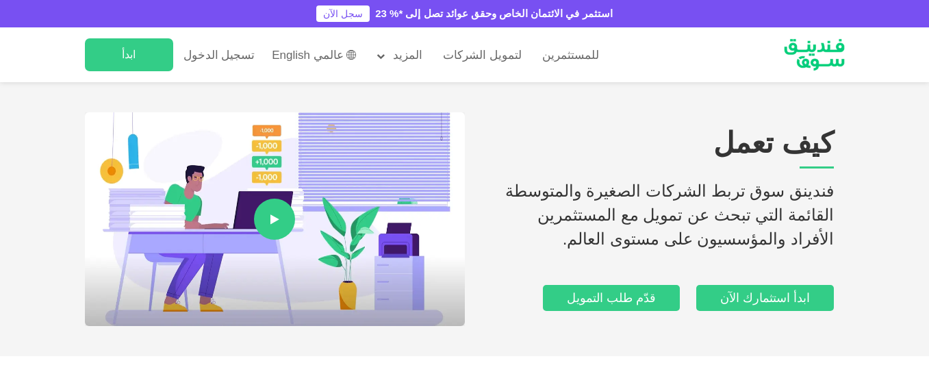
click at [816, 71] on img at bounding box center [814, 55] width 92 height 48
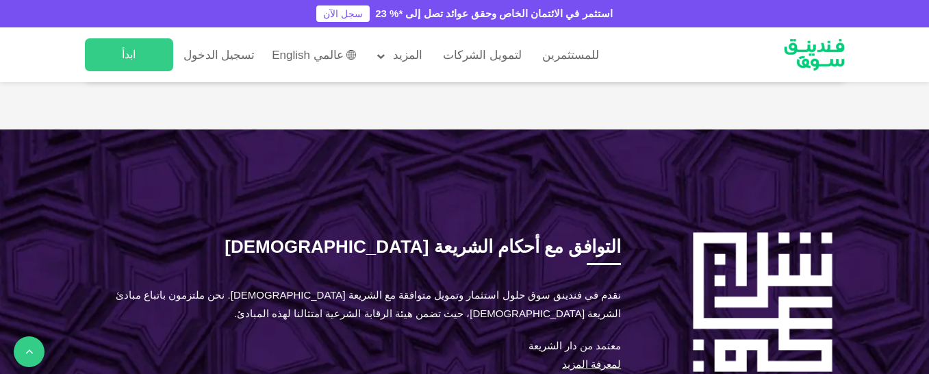
scroll to position [1262, 0]
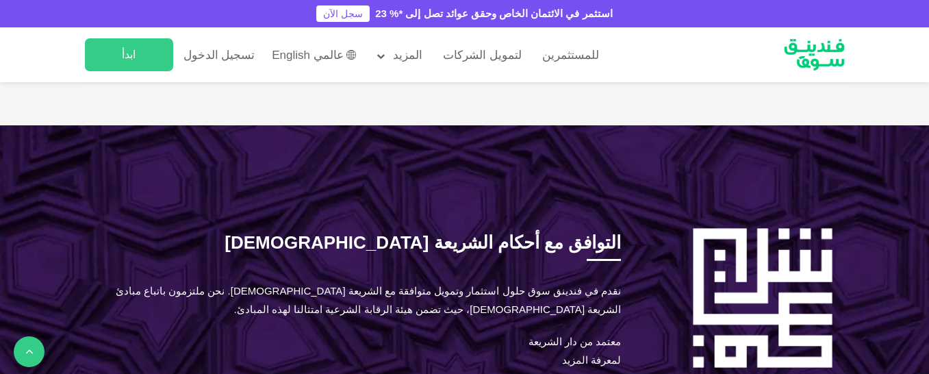
click at [570, 354] on link "لمعرفة المزيد" at bounding box center [591, 360] width 59 height 12
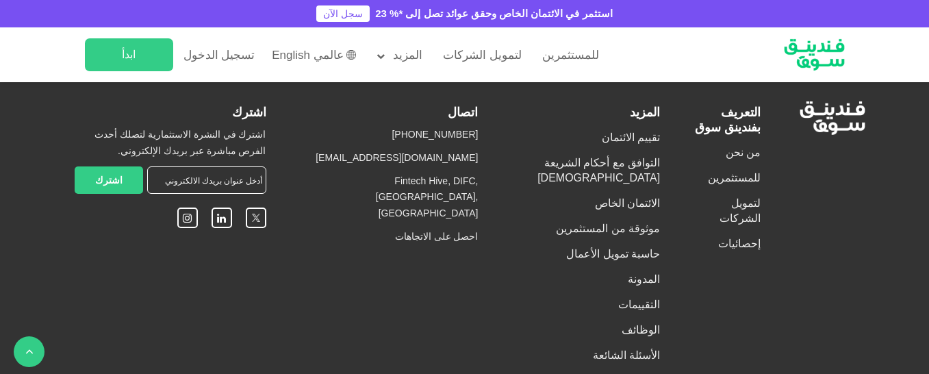
scroll to position [959, 0]
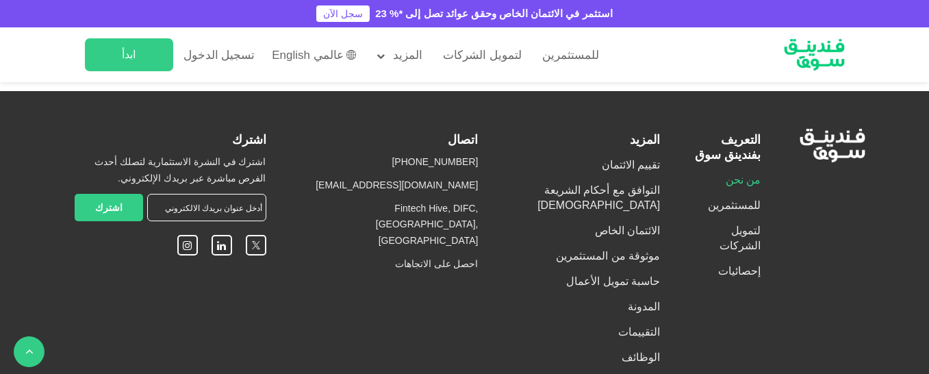
click at [733, 174] on link "من نحن" at bounding box center [743, 180] width 35 height 12
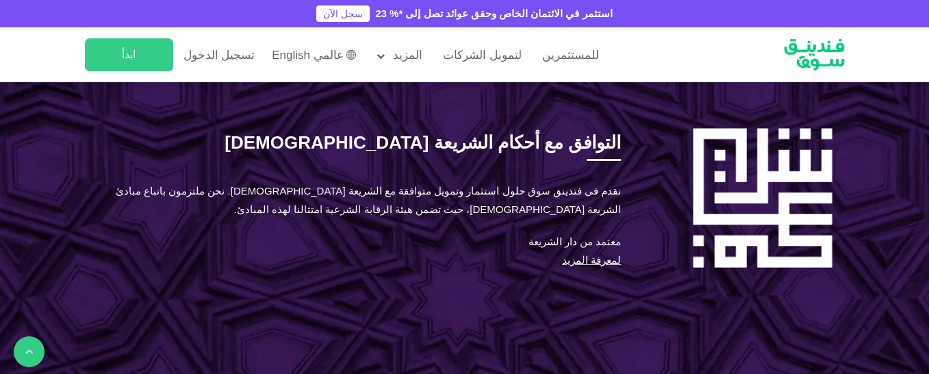
scroll to position [1755, 0]
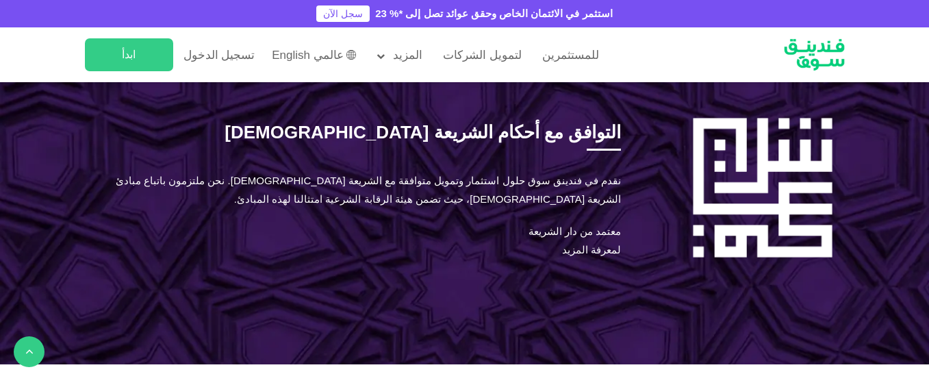
click at [562, 244] on link "لمعرفة المزيد" at bounding box center [591, 250] width 59 height 12
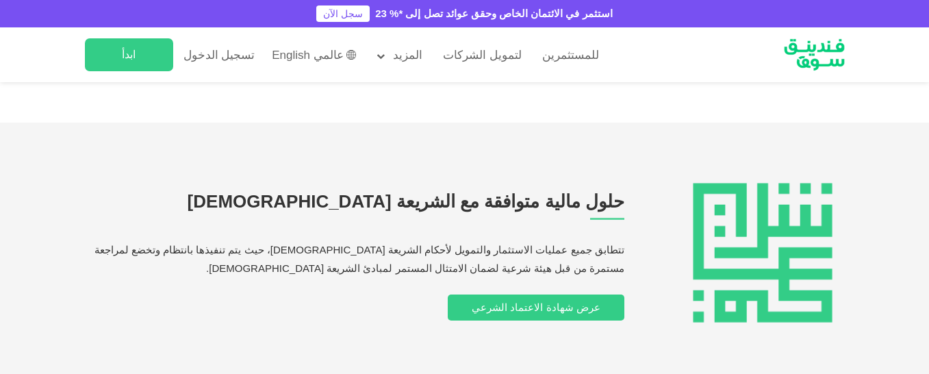
scroll to position [356, 0]
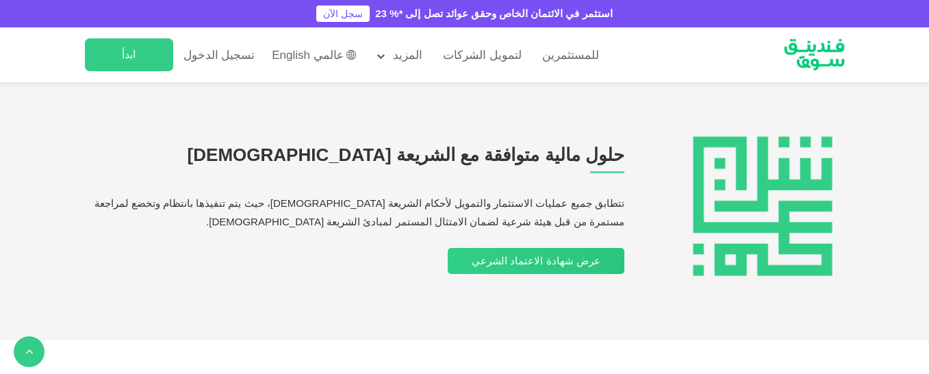
click at [523, 266] on link "عرض شهادة الاعتماد الشرعي" at bounding box center [536, 261] width 177 height 26
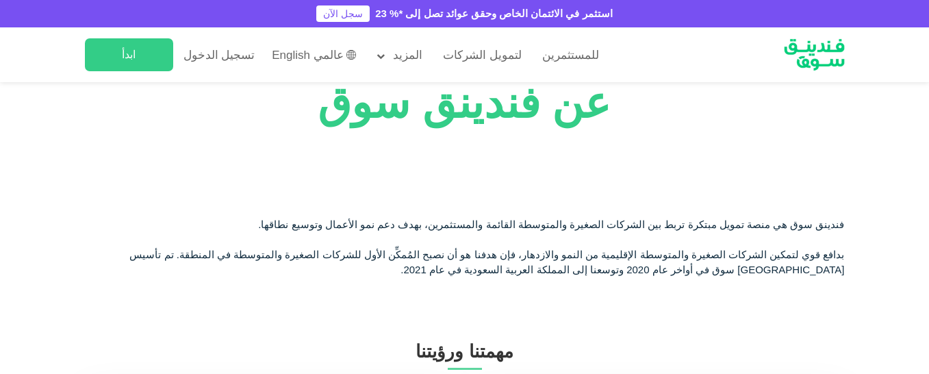
scroll to position [107, 0]
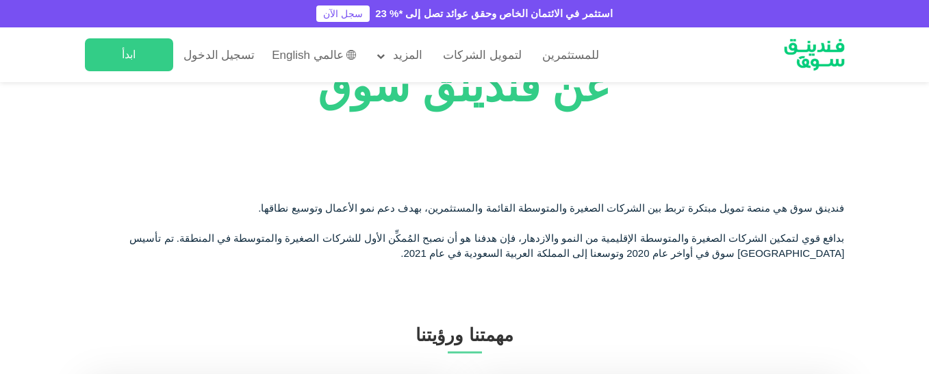
click at [773, 247] on div "بدافع قوي لتمكين الشركات الصغيرة والمتوسطة الإقليمية من النمو والازدهار، فإن هد…" at bounding box center [465, 246] width 760 height 31
click at [763, 253] on div "بدافع قوي لتمكين الشركات الصغيرة والمتوسطة الإقليمية من النمو والازدهار، فإن هد…" at bounding box center [465, 246] width 760 height 31
click at [831, 209] on div "فندينق سوق هي منصة تمويل مبتكرة تربط بين الشركات الصغيرة والمتوسطة القائمة والم…" at bounding box center [465, 209] width 760 height 16
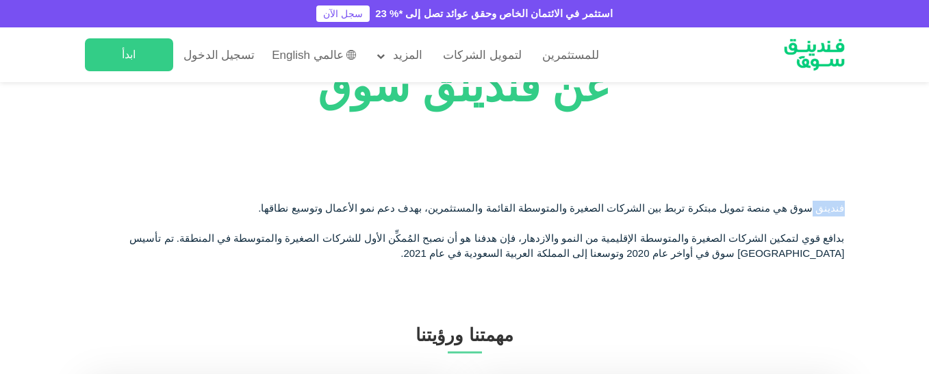
click at [831, 209] on div "فندينق سوق هي منصة تمويل مبتكرة تربط بين الشركات الصغيرة والمتوسطة القائمة والم…" at bounding box center [465, 209] width 760 height 16
click at [841, 208] on div "فندينق سوق هي منصة تمويل مبتكرة تربط بين الشركات الصغيرة والمتوسطة القائمة والم…" at bounding box center [465, 209] width 760 height 16
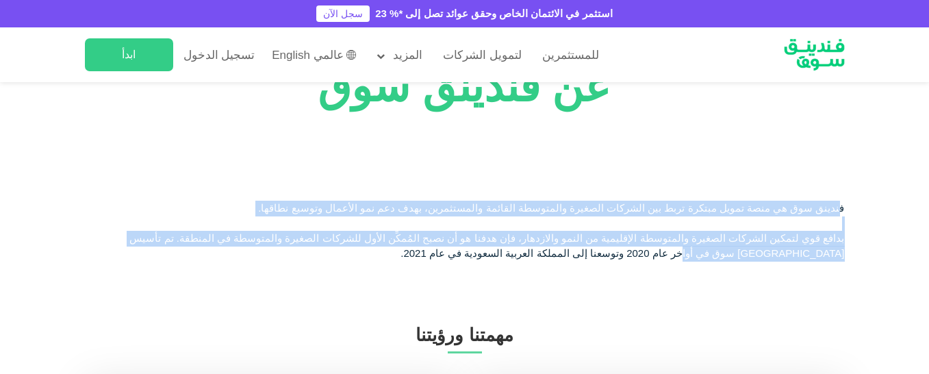
drag, startPoint x: 841, startPoint y: 208, endPoint x: 765, endPoint y: 252, distance: 88.3
click at [765, 252] on div "فندينق سوق هي منصة تمويل مبتكرة تربط بين الشركات الصغيرة والمتوسطة القائمة والم…" at bounding box center [465, 231] width 780 height 61
copy div "ندينق سوق هي منصة تمويل مبتكرة تربط بين الشركات الصغيرة والمتوسطة القائمة والمس…"
